Goal: Communication & Community: Answer question/provide support

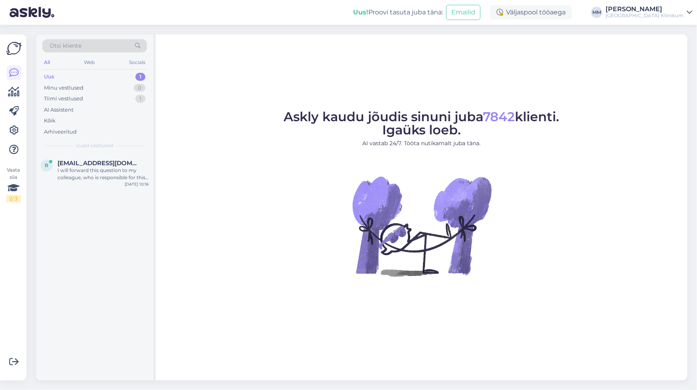
click at [52, 74] on div "Uus" at bounding box center [49, 77] width 10 height 8
click at [82, 177] on div "I will forward this question to my colleague, who is responsible for this. The …" at bounding box center [103, 174] width 91 height 14
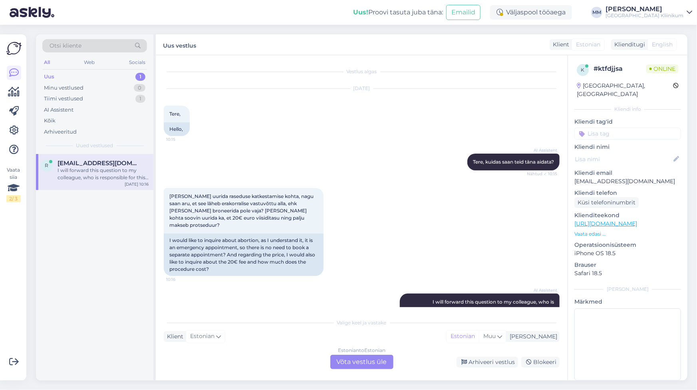
scroll to position [40, 0]
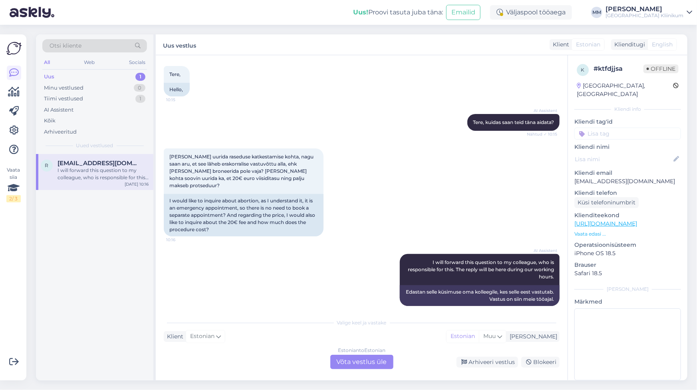
click at [370, 363] on div "Estonian to Estonian Võta vestlus üle" at bounding box center [361, 361] width 63 height 14
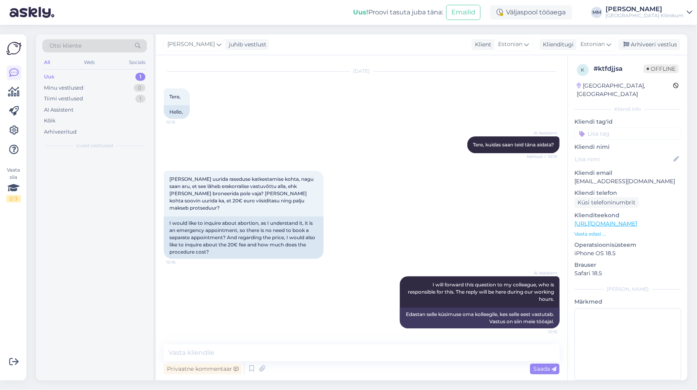
scroll to position [10, 0]
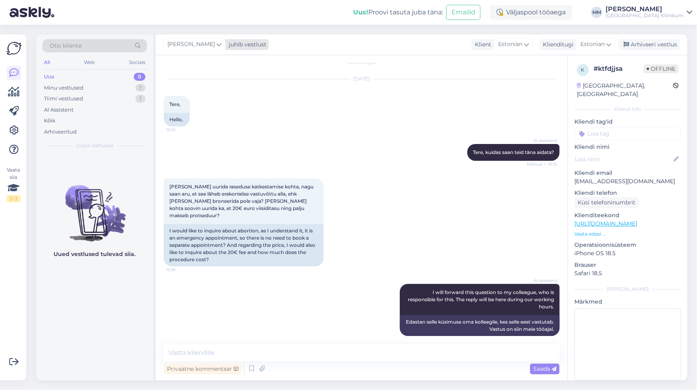
click at [221, 44] on icon at bounding box center [219, 44] width 5 height 9
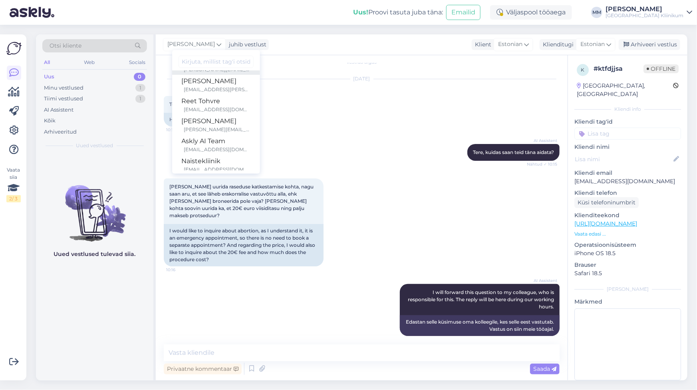
scroll to position [86, 0]
click at [215, 155] on div "Naistekliinik" at bounding box center [216, 154] width 69 height 10
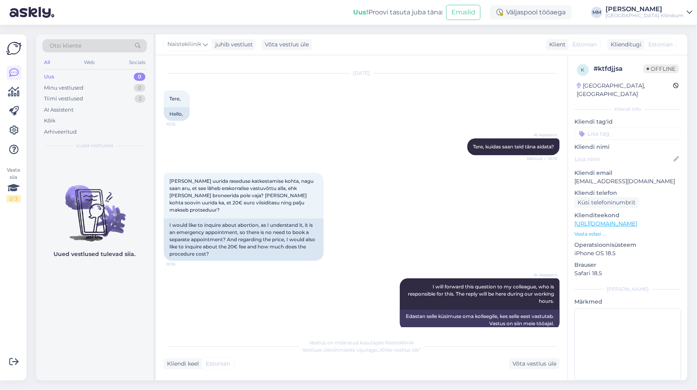
scroll to position [20, 0]
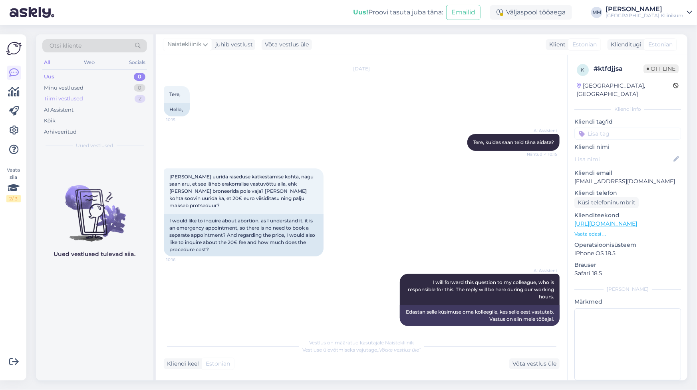
click at [59, 98] on div "Tiimi vestlused" at bounding box center [63, 99] width 39 height 8
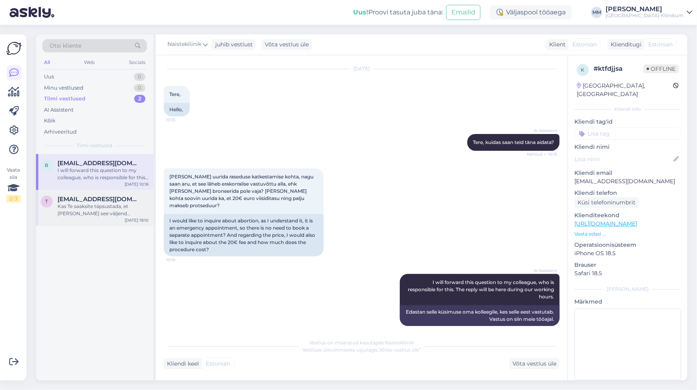
click at [66, 209] on div "Kas Te saaksite täpsustada, et [PERSON_NAME] see väljend pärineb?" at bounding box center [103, 210] width 91 height 14
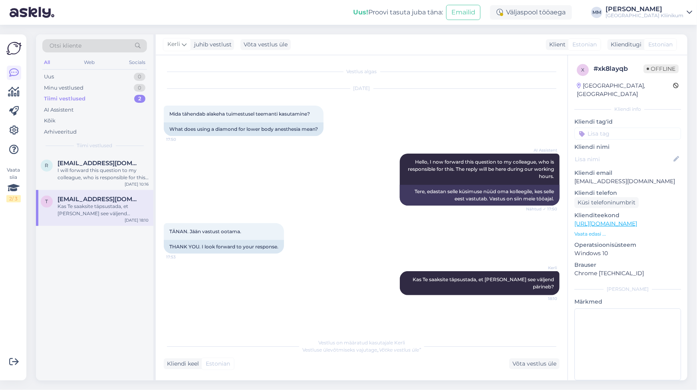
click at [621, 220] on link "[URL][DOMAIN_NAME]" at bounding box center [606, 223] width 63 height 7
click at [60, 100] on div "Tiimi vestlused" at bounding box center [65, 99] width 42 height 8
click at [46, 75] on div "Uus" at bounding box center [49, 77] width 10 height 8
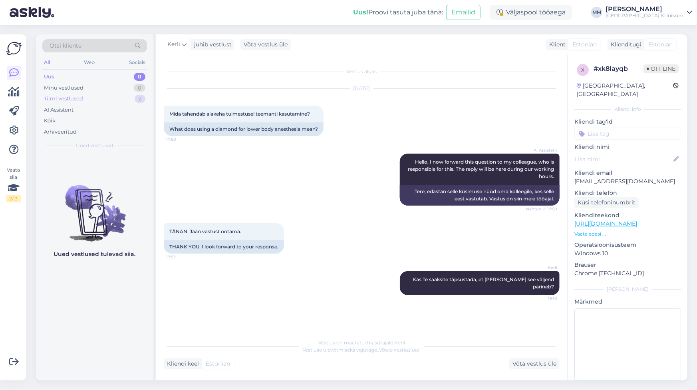
click at [52, 100] on div "Tiimi vestlused" at bounding box center [63, 99] width 39 height 8
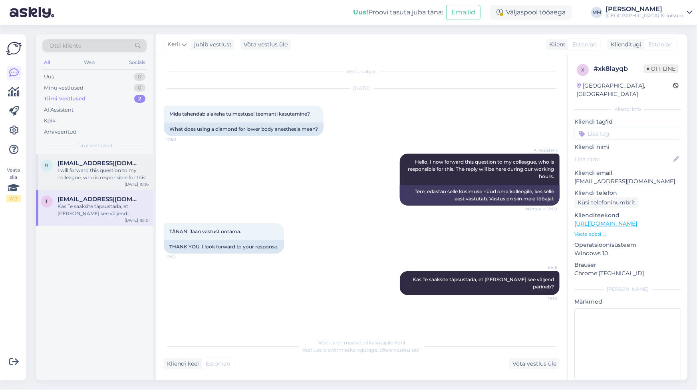
click at [63, 177] on div "I will forward this question to my colleague, who is responsible for this. The …" at bounding box center [103, 174] width 91 height 14
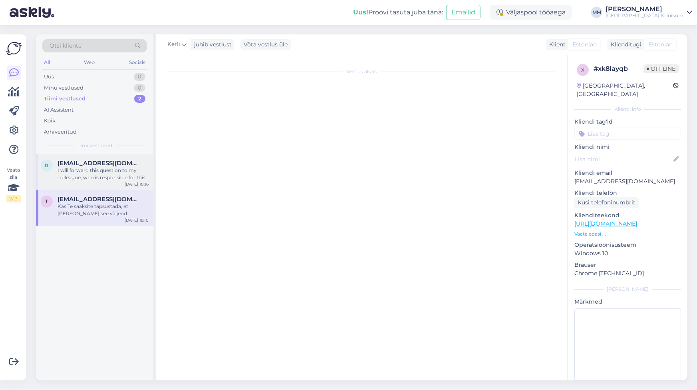
scroll to position [20, 0]
